Goal: Task Accomplishment & Management: Complete application form

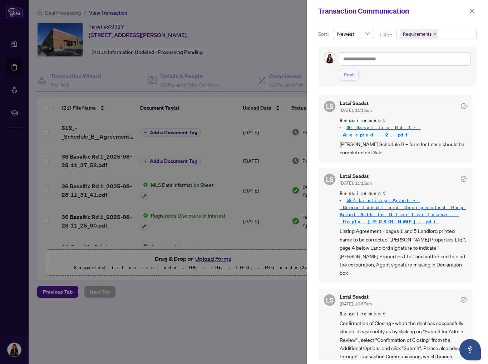
drag, startPoint x: 273, startPoint y: 53, endPoint x: 293, endPoint y: 61, distance: 21.6
click at [273, 53] on div at bounding box center [244, 182] width 488 height 364
drag, startPoint x: 473, startPoint y: 11, endPoint x: 469, endPoint y: 13, distance: 4.2
click at [473, 11] on icon "close" at bounding box center [471, 11] width 5 height 5
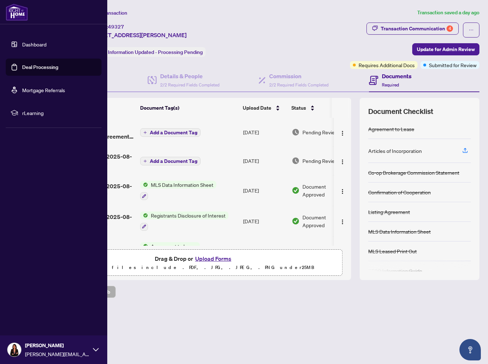
click at [43, 66] on link "Deal Processing" at bounding box center [40, 67] width 36 height 6
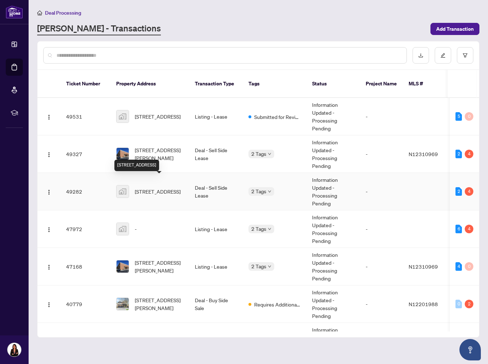
click at [177, 188] on span "[STREET_ADDRESS]" at bounding box center [158, 192] width 46 height 8
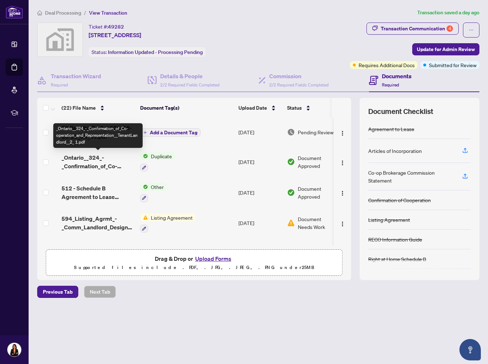
click at [101, 164] on span "_Ontario__324_-_Confirmation_of_Co-operation_and_Representation__TenantLandlord…" at bounding box center [97, 161] width 73 height 17
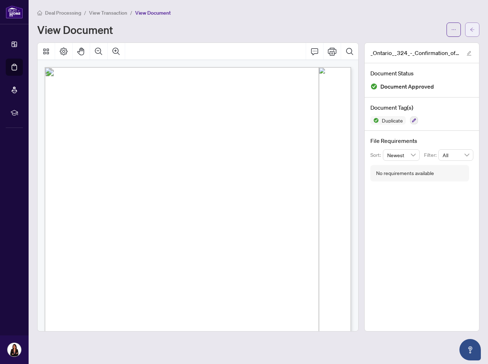
click at [472, 25] on span "button" at bounding box center [471, 29] width 5 height 11
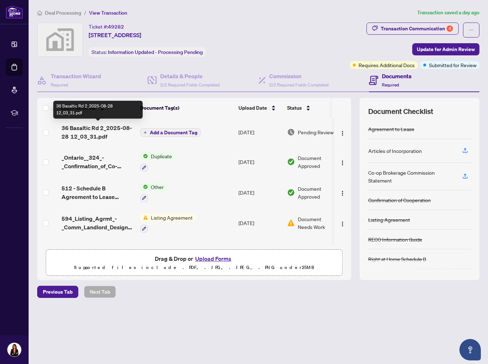
click at [103, 130] on span "36 Basaltic Rd 2_2025-08-28 12_03_31.pdf" at bounding box center [97, 132] width 73 height 17
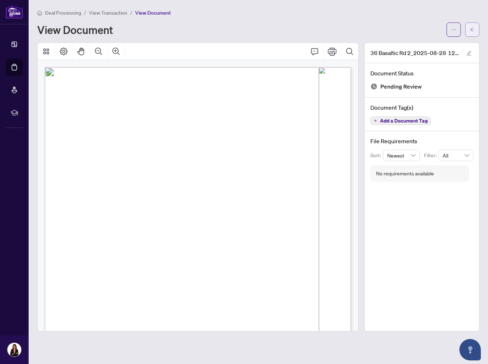
click at [472, 25] on span "button" at bounding box center [471, 29] width 5 height 11
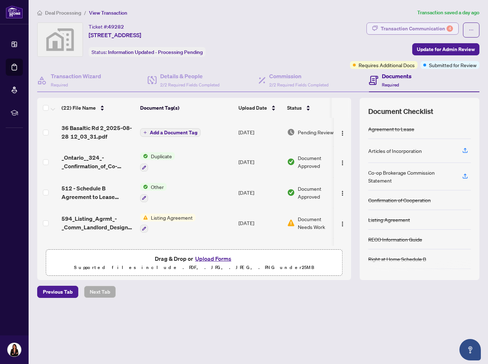
click at [408, 31] on div "Transaction Communication 4" at bounding box center [417, 28] width 72 height 11
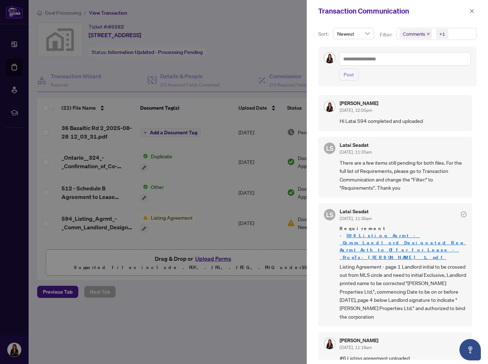
click at [428, 34] on icon "close" at bounding box center [428, 34] width 4 height 4
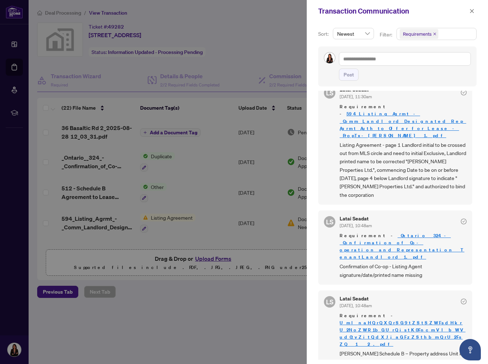
scroll to position [16, 0]
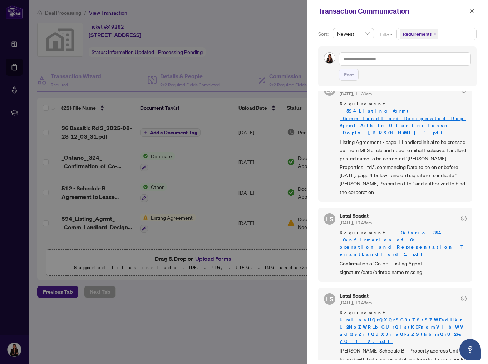
click at [245, 61] on div at bounding box center [244, 182] width 488 height 364
drag, startPoint x: 468, startPoint y: 13, endPoint x: 462, endPoint y: 21, distance: 11.0
click at [468, 13] on button "button" at bounding box center [471, 11] width 9 height 9
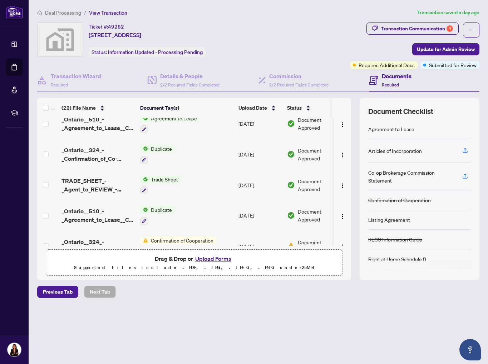
scroll to position [221, 0]
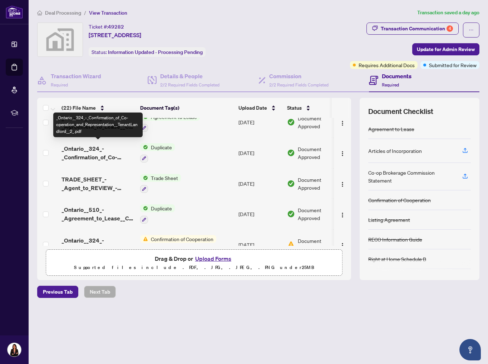
click at [101, 147] on span "_Ontario__324_-_Confirmation_of_Co-operation_and_Representation__TenantLandlord…" at bounding box center [97, 152] width 73 height 17
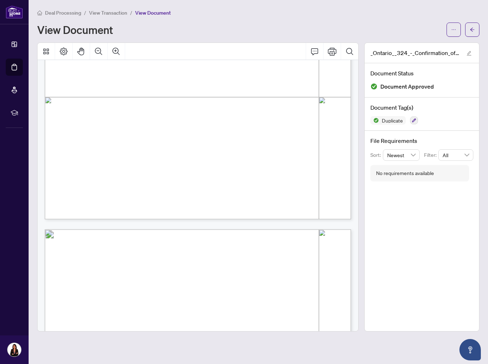
scroll to position [241, 0]
drag, startPoint x: 473, startPoint y: 28, endPoint x: 214, endPoint y: 1, distance: 260.4
click at [473, 28] on icon "arrow-left" at bounding box center [471, 29] width 5 height 5
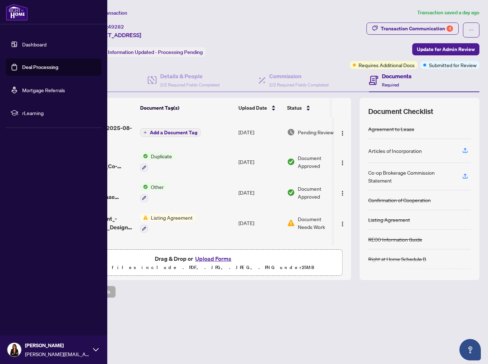
click at [34, 70] on link "Deal Processing" at bounding box center [40, 67] width 36 height 6
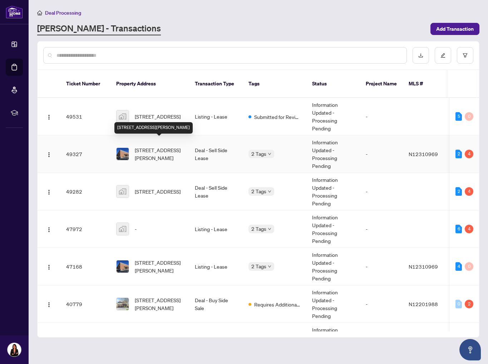
click at [175, 148] on span "[STREET_ADDRESS][PERSON_NAME]" at bounding box center [159, 154] width 49 height 16
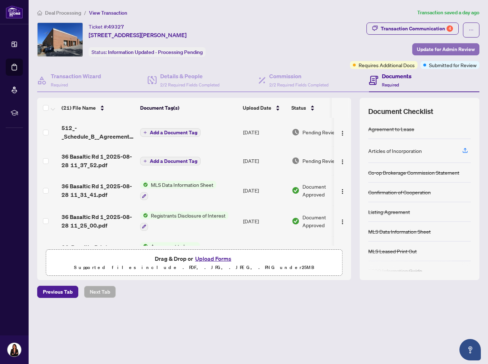
click at [450, 47] on span "Update for Admin Review" at bounding box center [446, 49] width 58 height 11
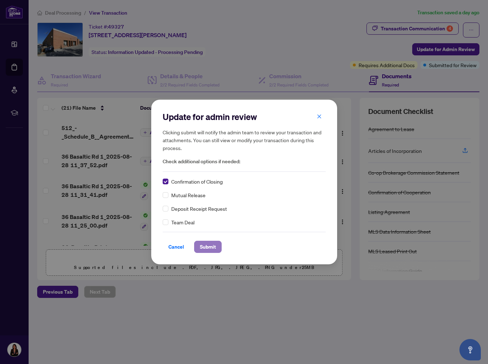
click at [206, 246] on span "Submit" at bounding box center [208, 246] width 16 height 11
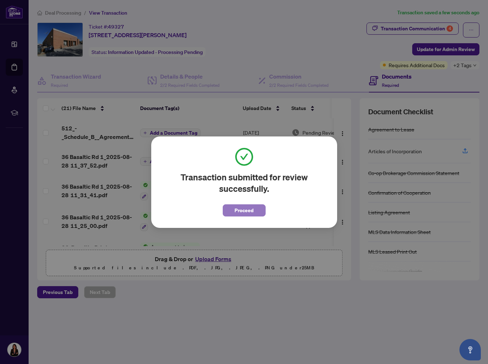
click at [250, 211] on span "Proceed" at bounding box center [243, 210] width 19 height 11
